Goal: Find specific page/section: Find specific page/section

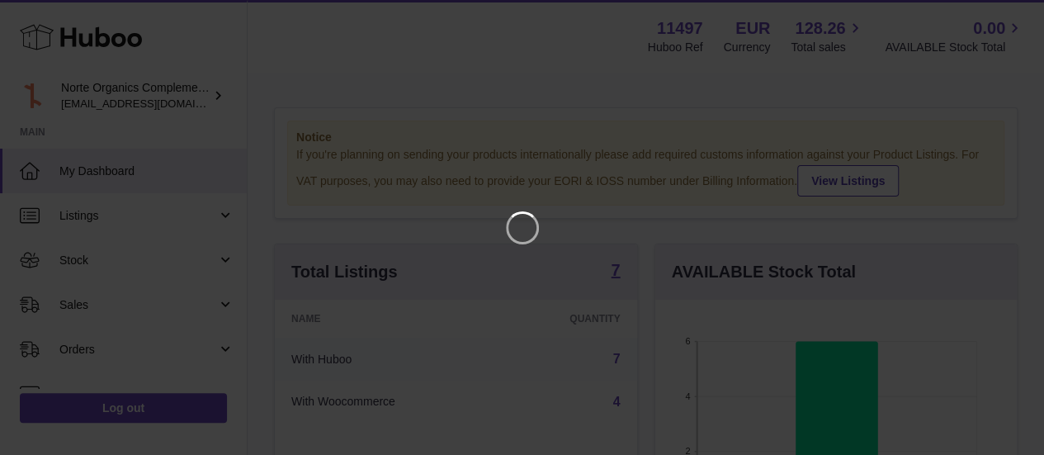
scroll to position [257, 368]
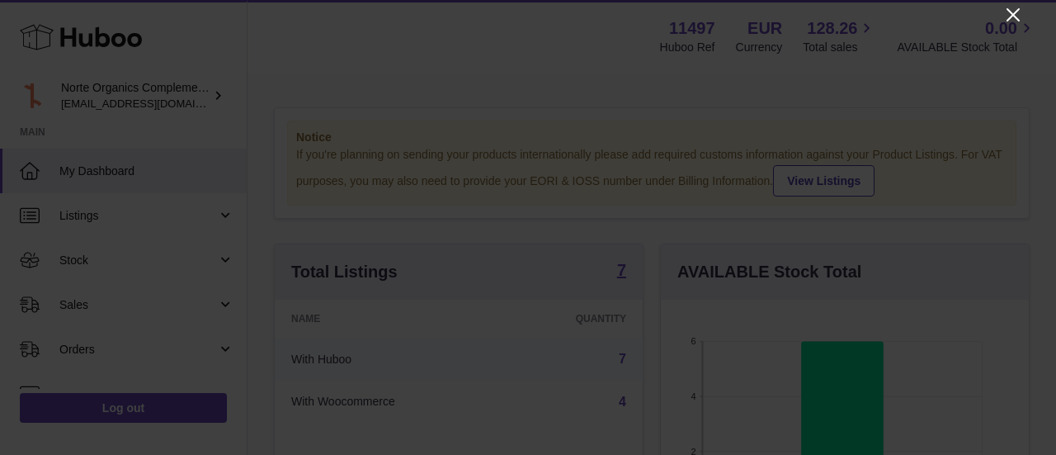
click at [1003, 12] on icon "Close" at bounding box center [1013, 15] width 20 height 20
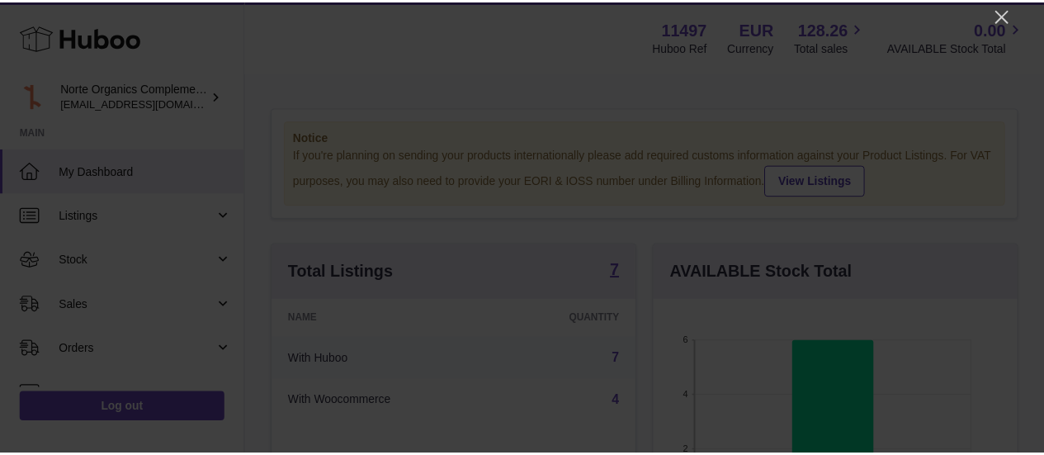
scroll to position [824853, 824747]
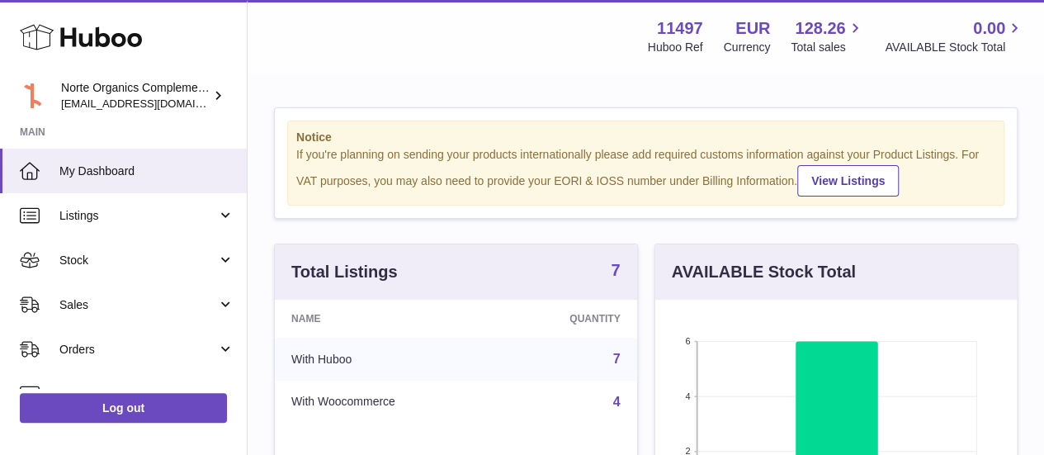
click at [612, 278] on strong "7" at bounding box center [615, 270] width 9 height 17
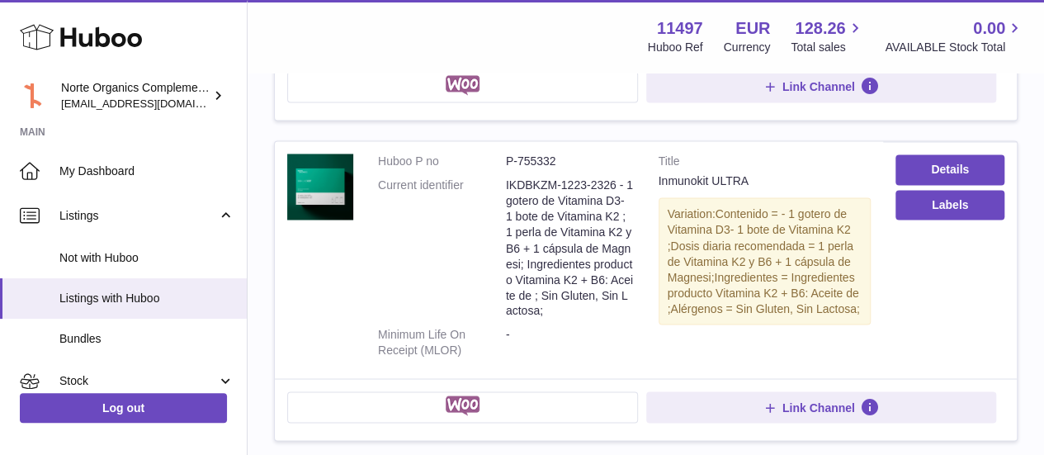
scroll to position [1320, 0]
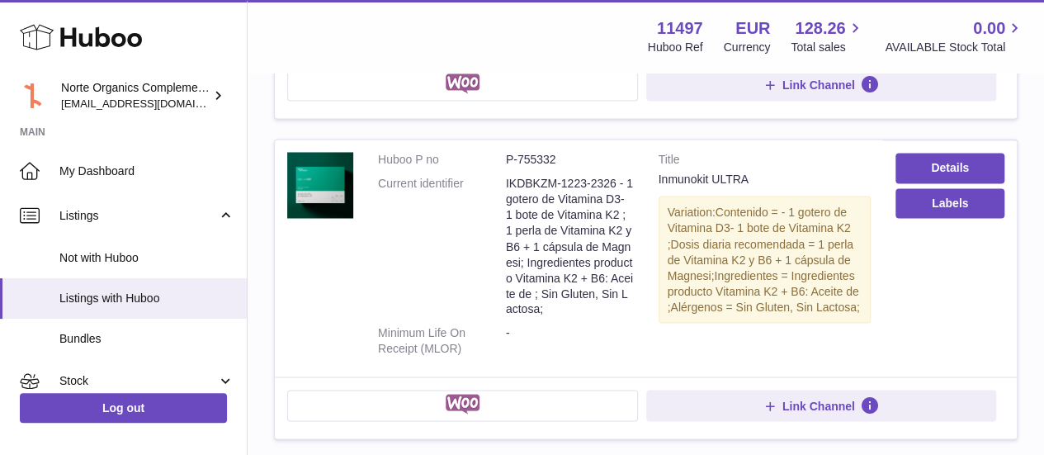
click at [553, 153] on dd "P-755332" at bounding box center [570, 160] width 128 height 16
copy dd "755332"
